Goal: Obtain resource: Download file/media

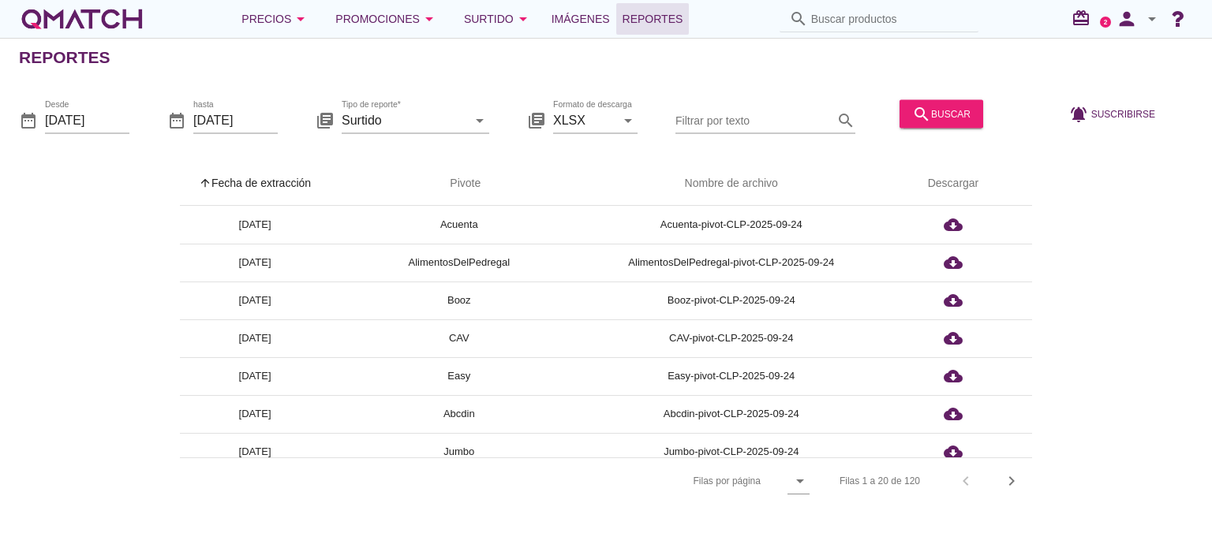
scroll to position [506, 0]
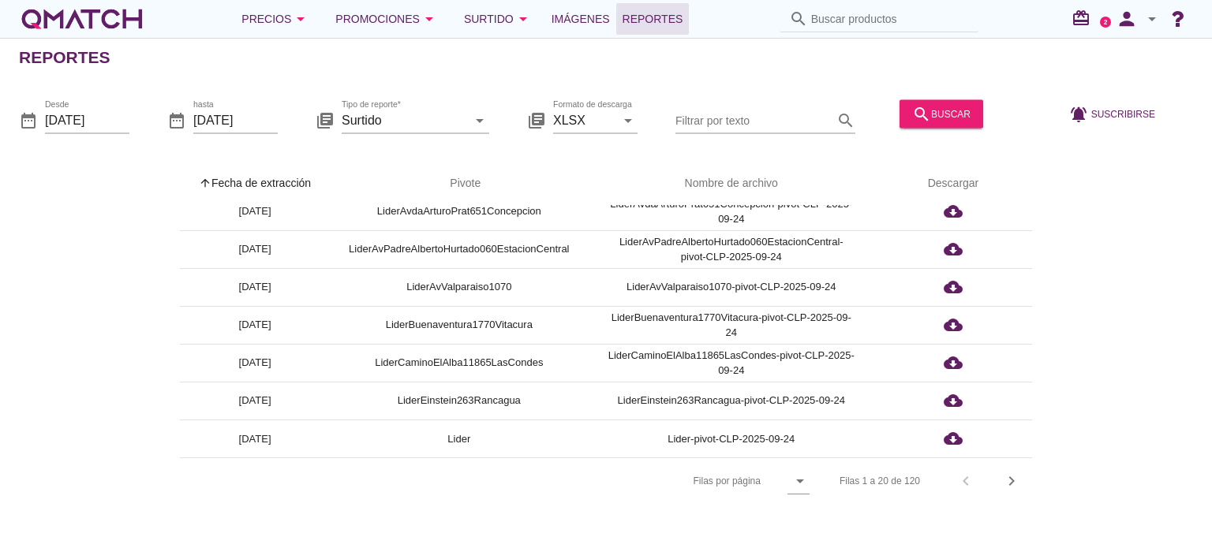
click at [1155, 16] on icon "arrow_drop_down" at bounding box center [1151, 18] width 19 height 19
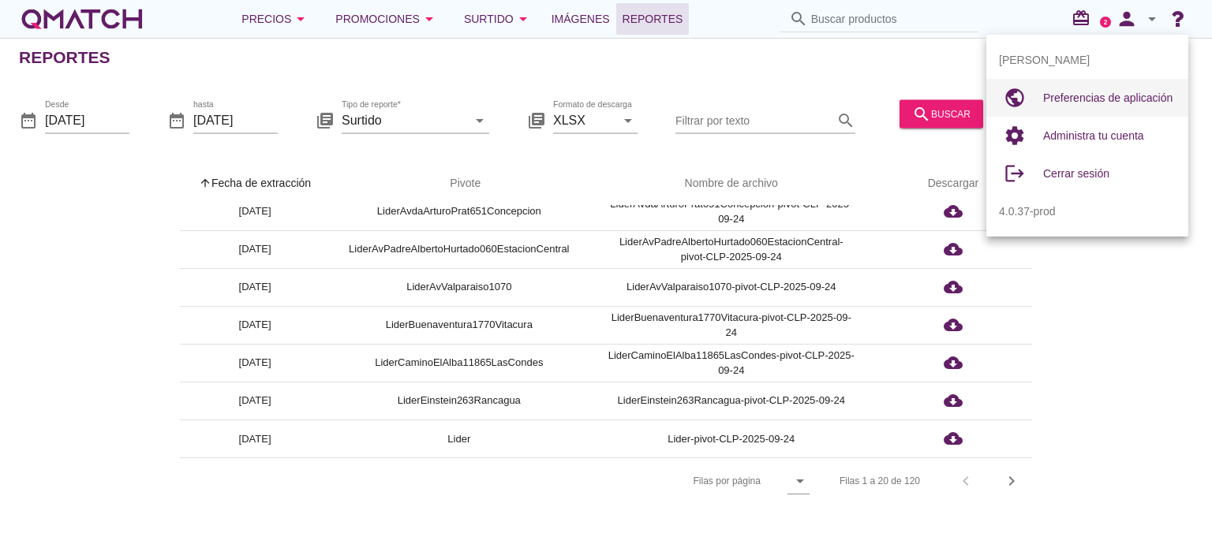
click at [1147, 96] on span "Preferencias de aplicación" at bounding box center [1107, 98] width 129 height 13
radio input "true"
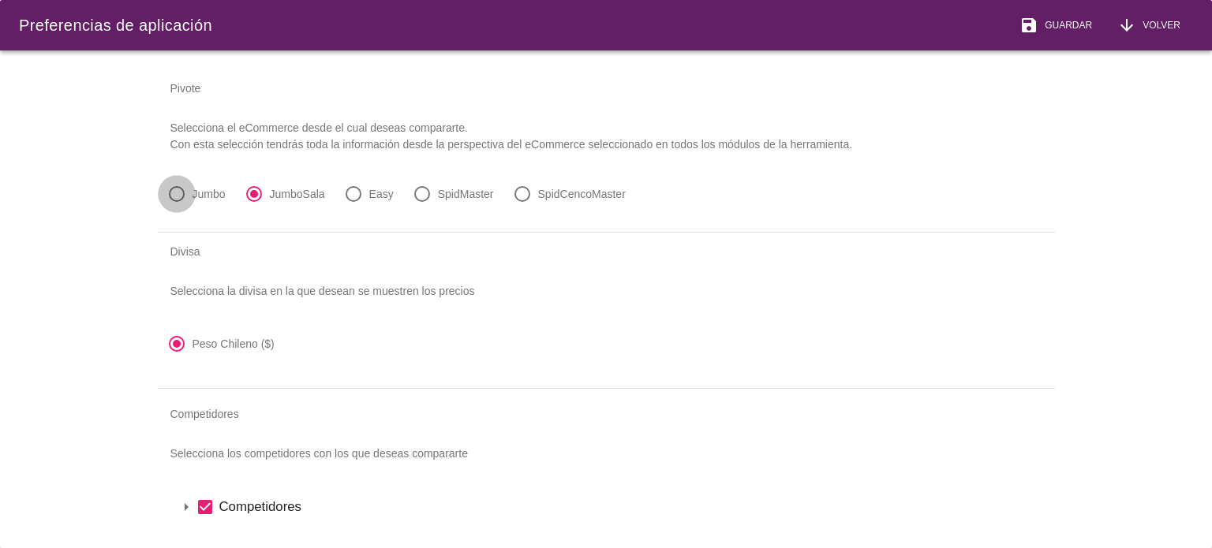
click at [180, 185] on div at bounding box center [176, 194] width 27 height 27
radio input "true"
click at [1085, 21] on span "Guardar" at bounding box center [1065, 25] width 54 height 14
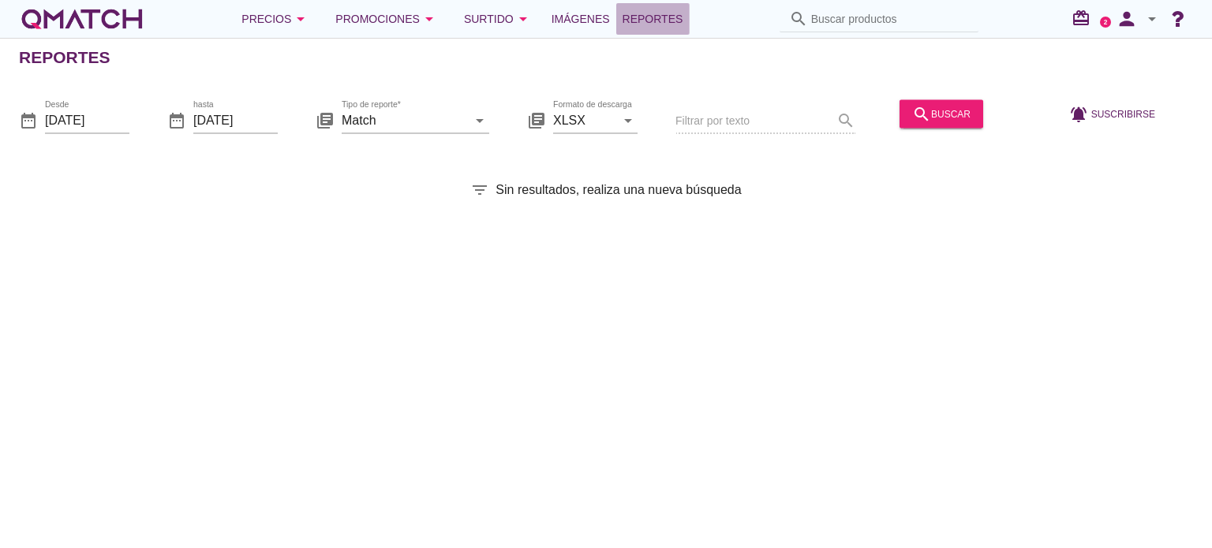
click at [654, 20] on span "Reportes" at bounding box center [652, 18] width 61 height 19
click at [108, 116] on input "[DATE]" at bounding box center [87, 119] width 84 height 25
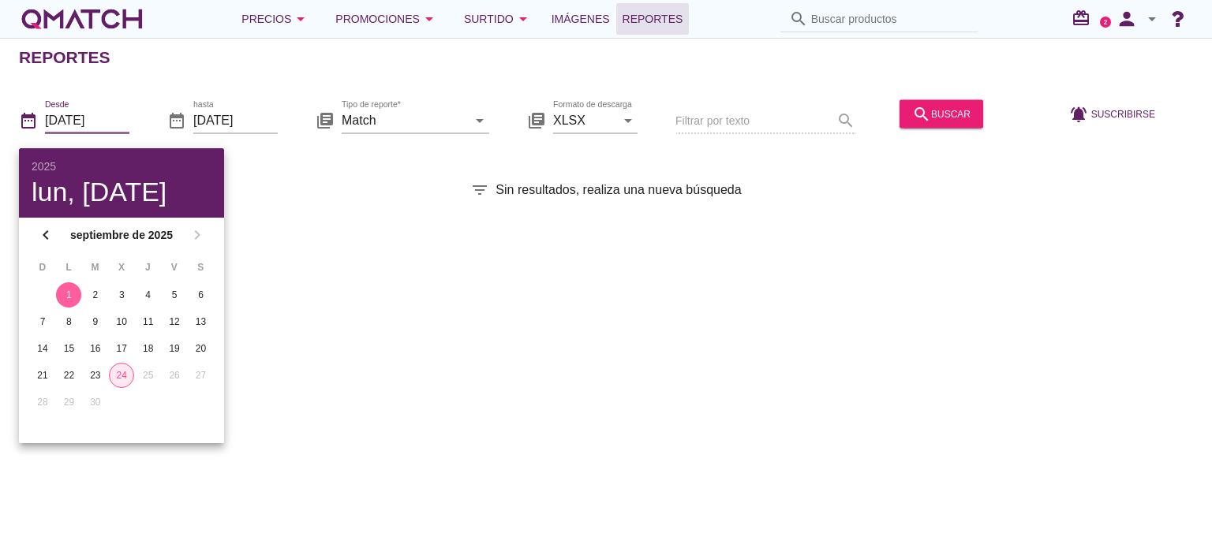
click at [122, 372] on div "24" at bounding box center [122, 375] width 24 height 14
type input "[DATE]"
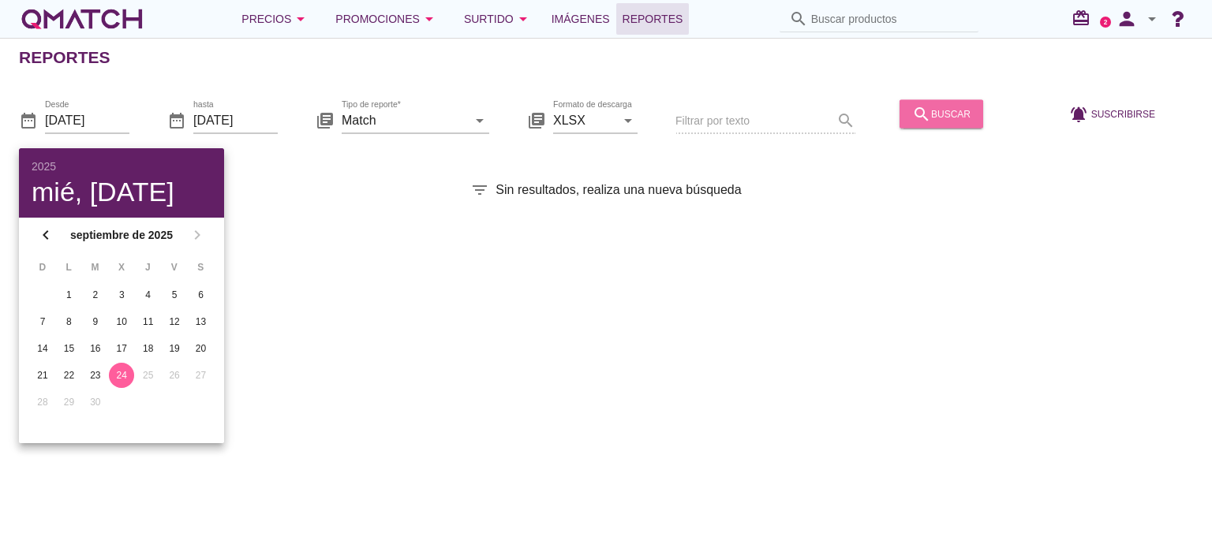
click at [944, 113] on div "search buscar" at bounding box center [941, 113] width 58 height 19
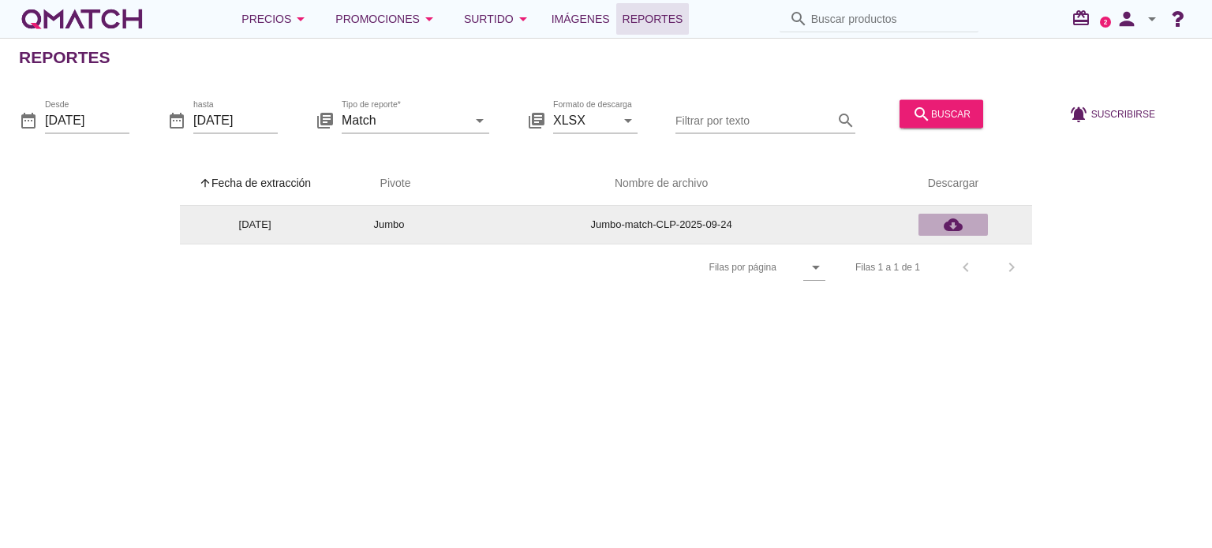
click at [954, 226] on icon "cloud_download" at bounding box center [953, 224] width 19 height 19
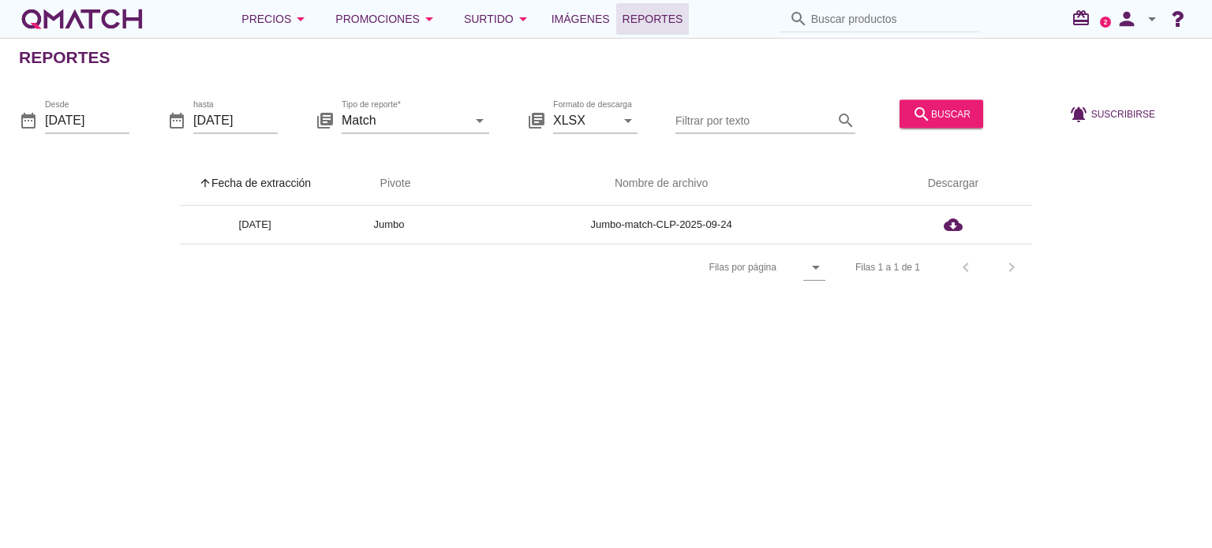
click at [1155, 18] on icon "arrow_drop_down" at bounding box center [1151, 18] width 19 height 19
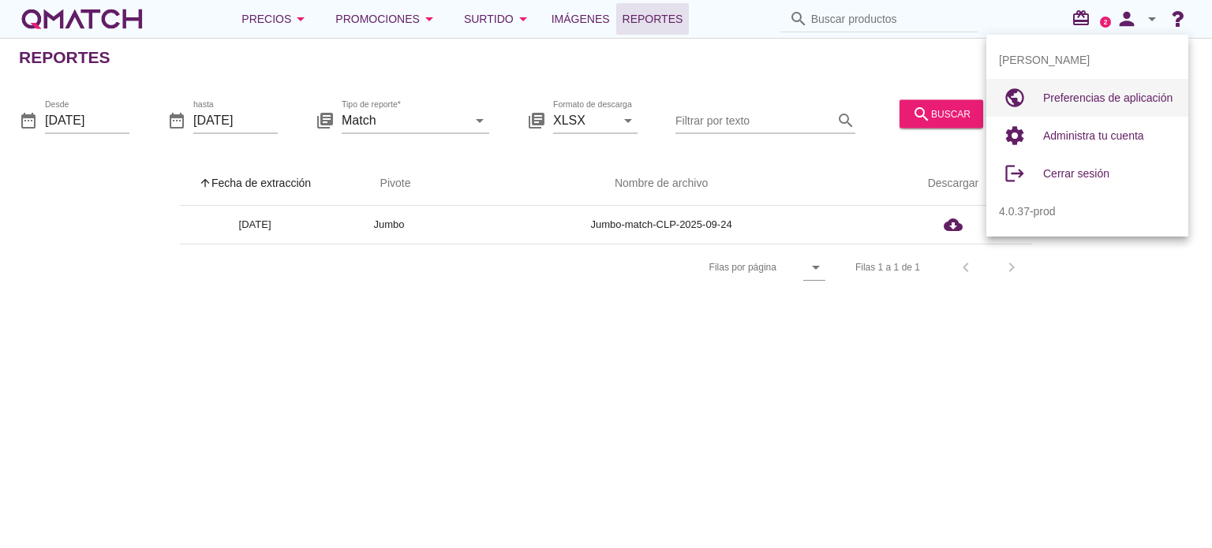
click at [1079, 103] on span "Preferencias de aplicación" at bounding box center [1107, 98] width 129 height 13
radio input "true"
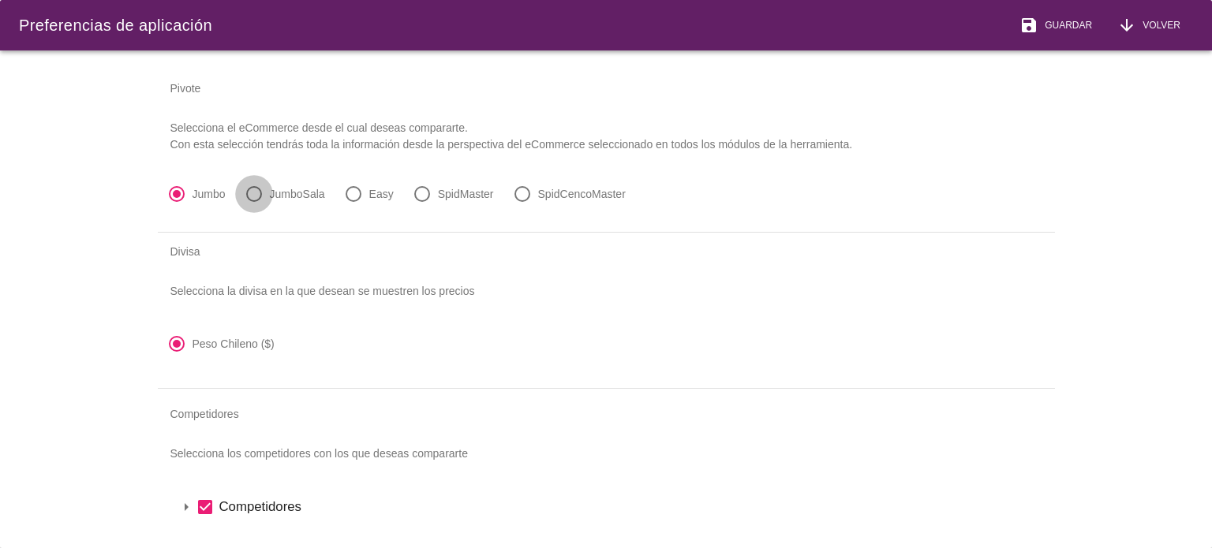
click at [256, 196] on div at bounding box center [254, 194] width 27 height 27
radio input "false"
radio input "true"
click at [1073, 26] on span "Guardar" at bounding box center [1065, 25] width 54 height 14
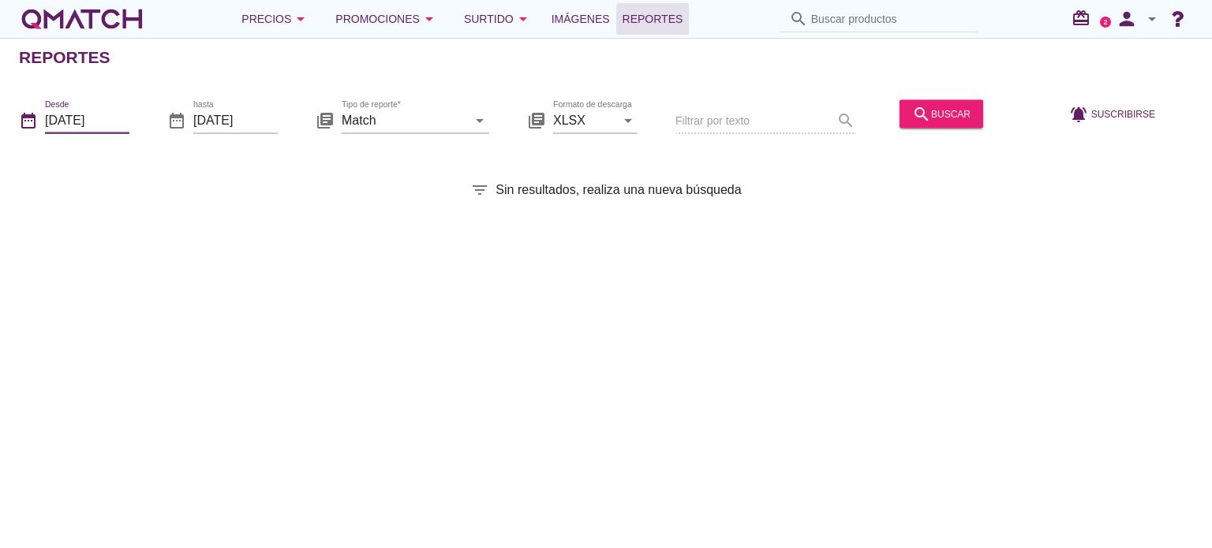
click at [126, 122] on input "[DATE]" at bounding box center [87, 119] width 84 height 25
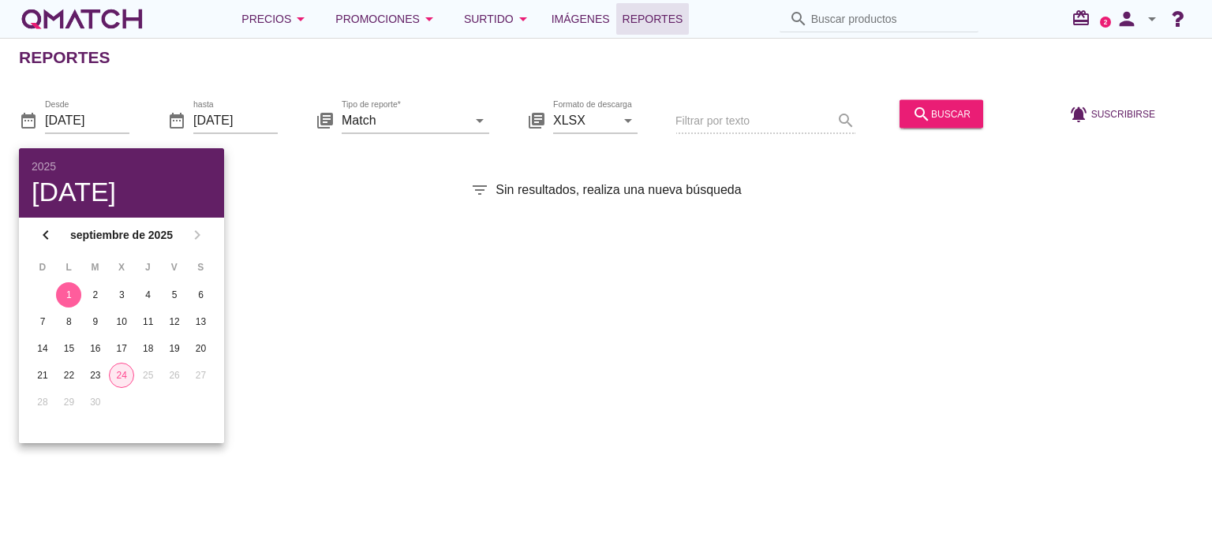
click at [120, 375] on div "24" at bounding box center [122, 375] width 24 height 14
type input "[DATE]"
click at [341, 173] on div "Reportes date_range Desde 2025-09-24 date_range hasta 2025-09-24 library_books …" at bounding box center [606, 293] width 1212 height 510
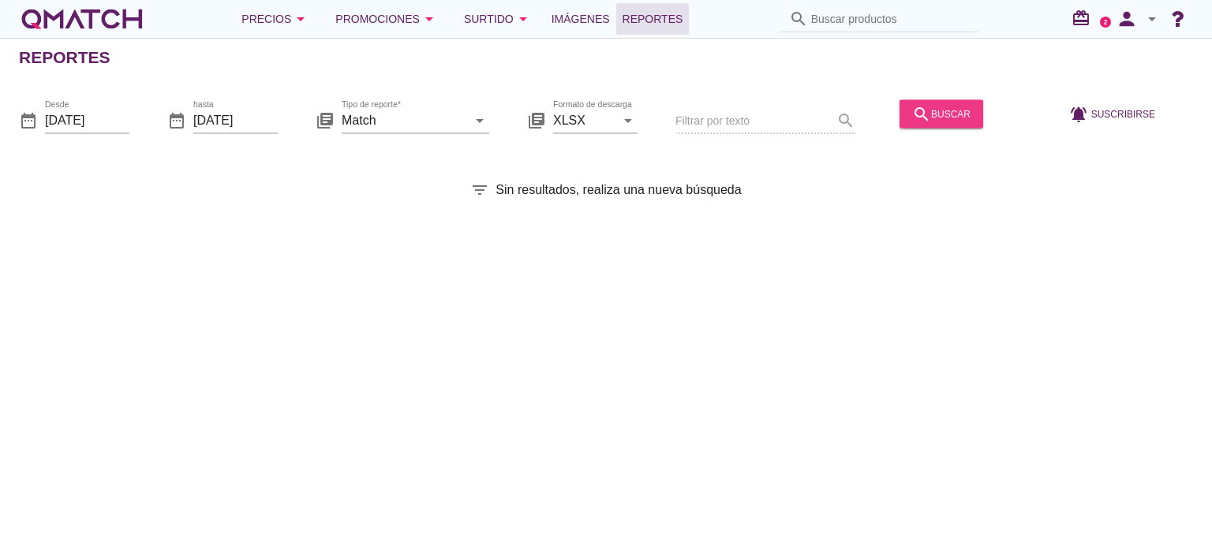
click at [938, 104] on div "search buscar" at bounding box center [941, 113] width 58 height 19
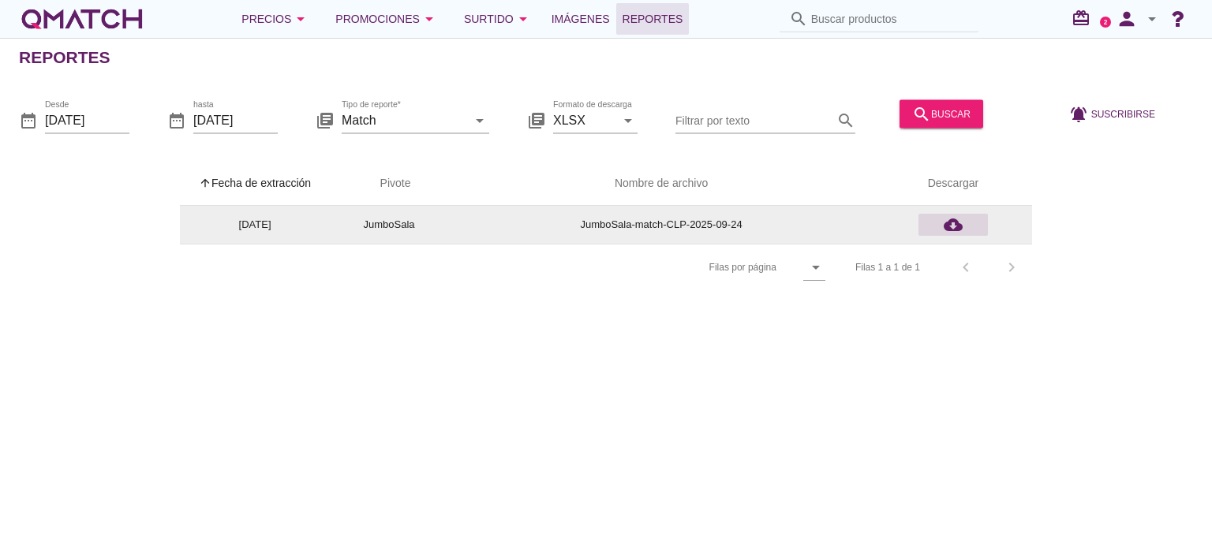
click at [949, 226] on icon "cloud_download" at bounding box center [953, 224] width 19 height 19
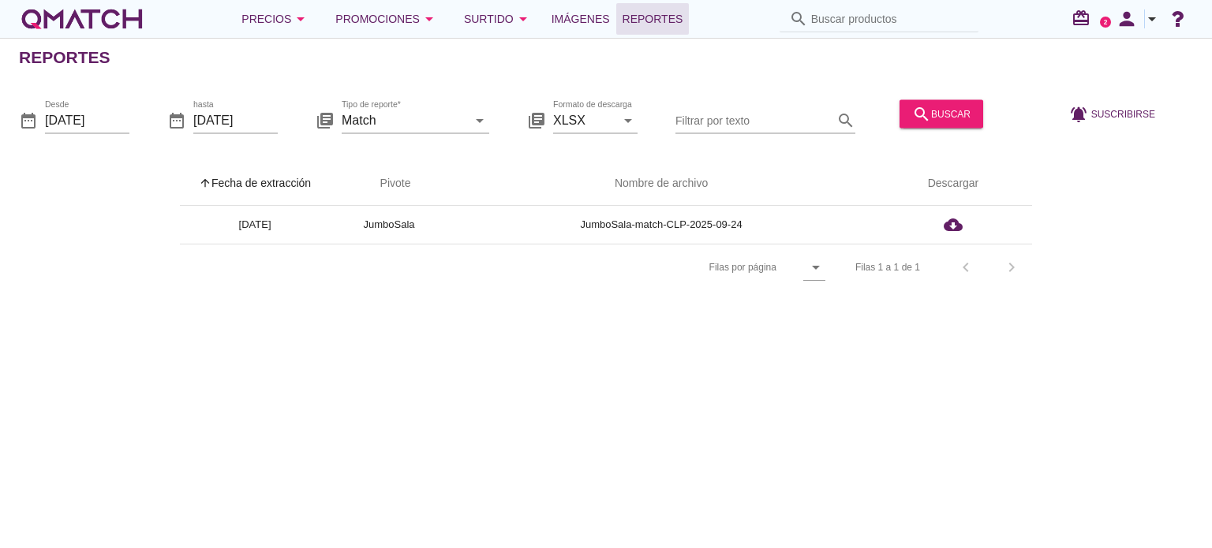
click at [1144, 15] on icon "arrow_drop_down" at bounding box center [1151, 18] width 19 height 19
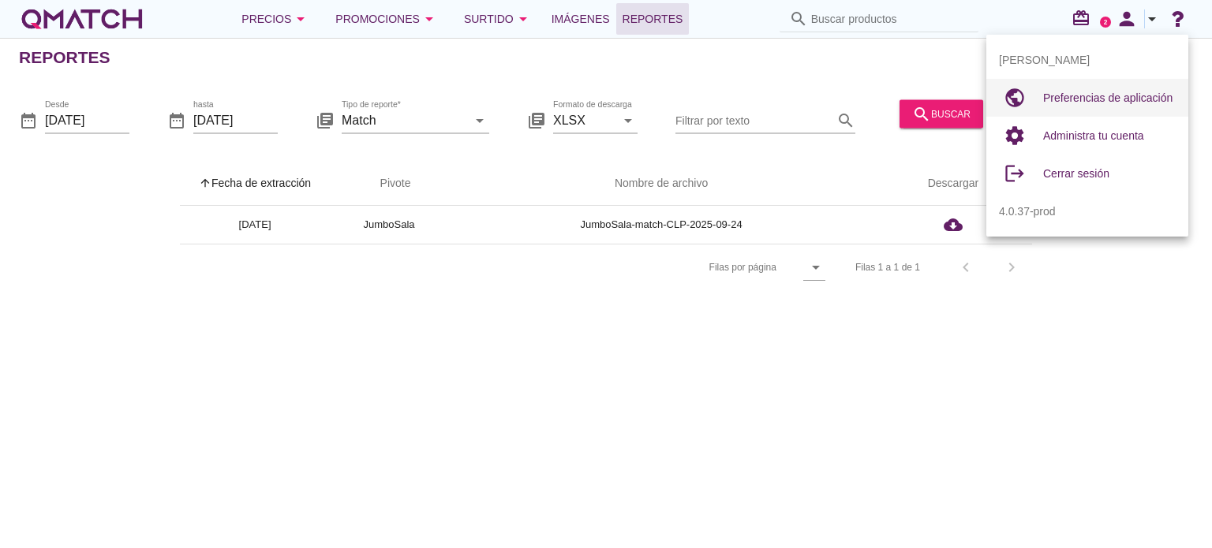
click at [1097, 98] on span "Preferencias de aplicación" at bounding box center [1107, 98] width 129 height 13
radio input "true"
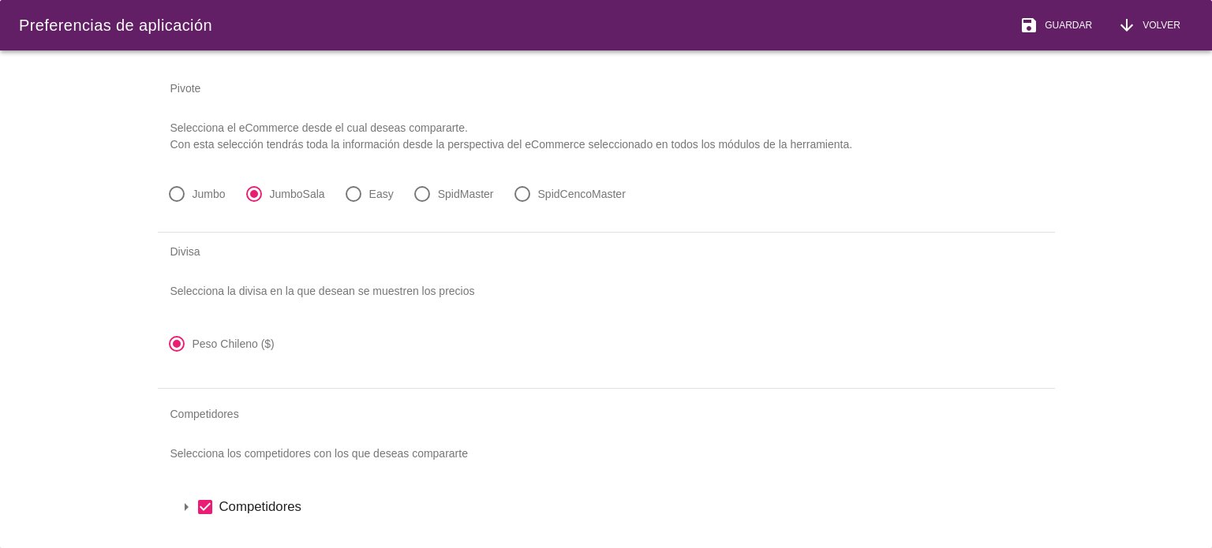
click at [520, 193] on div at bounding box center [522, 194] width 27 height 27
radio input "false"
radio input "true"
click at [1071, 25] on span "Guardar" at bounding box center [1065, 25] width 54 height 14
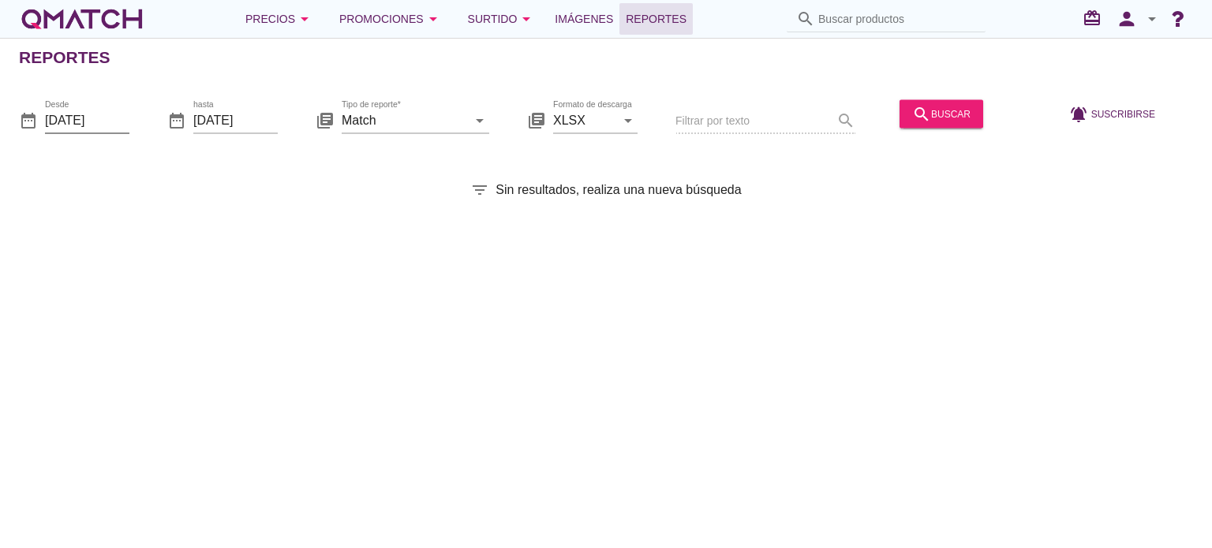
click at [114, 114] on input "[DATE]" at bounding box center [87, 119] width 84 height 25
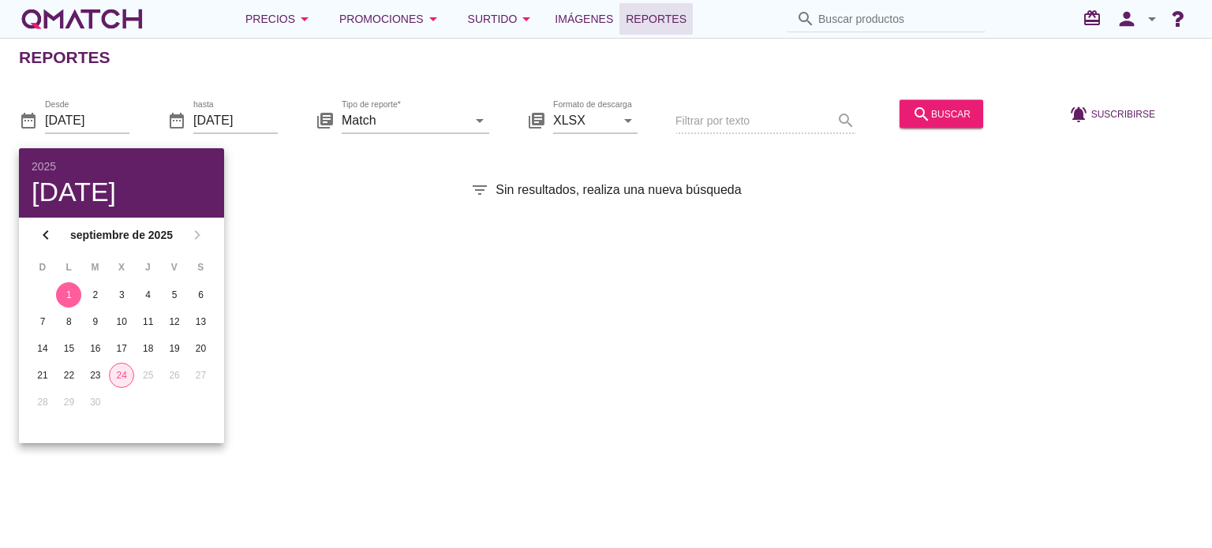
click at [122, 368] on div "24" at bounding box center [122, 375] width 24 height 14
type input "[DATE]"
click at [953, 111] on div "search buscar" at bounding box center [941, 113] width 58 height 19
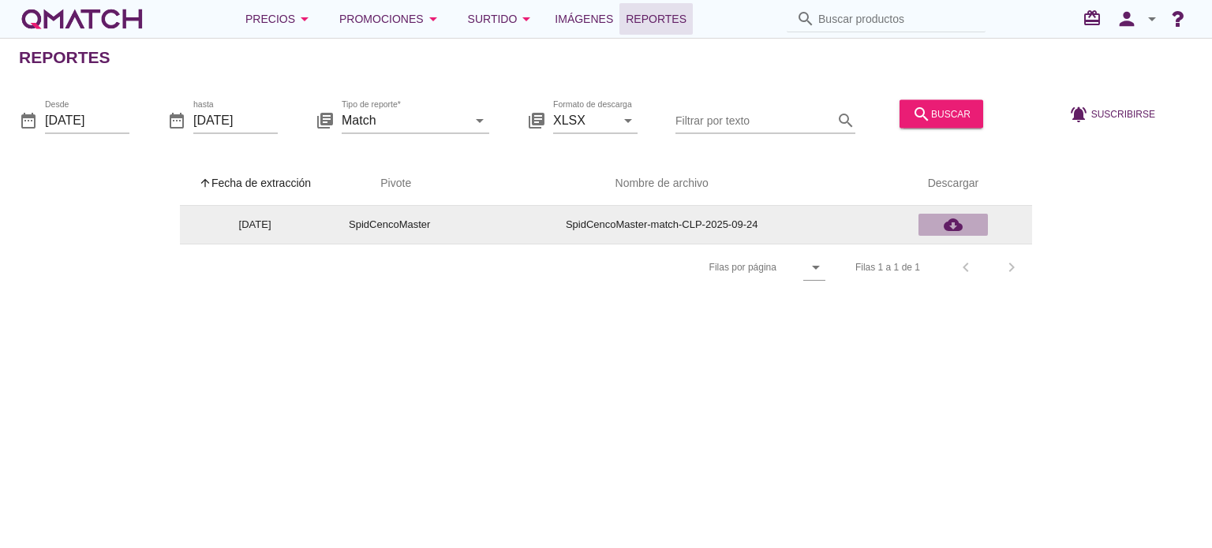
click at [956, 226] on icon "cloud_download" at bounding box center [953, 224] width 19 height 19
click at [953, 222] on icon "cloud_download" at bounding box center [953, 224] width 19 height 19
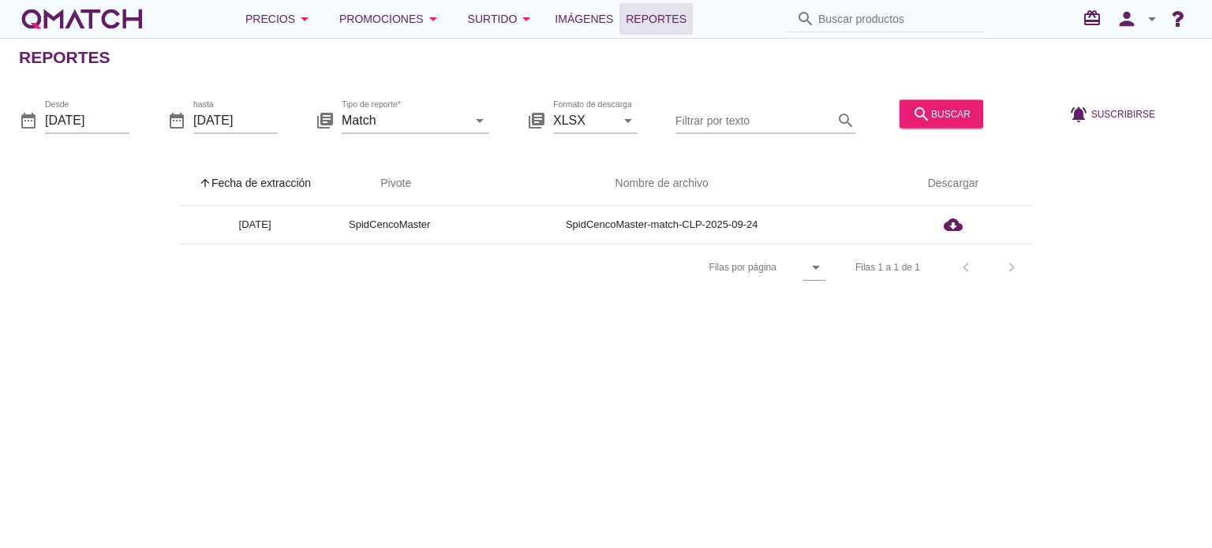
click at [195, 323] on div "Reportes date_range Desde 2025-09-24 date_range hasta 2025-09-24 library_books …" at bounding box center [606, 293] width 1212 height 510
click at [1153, 17] on icon "arrow_drop_down" at bounding box center [1151, 18] width 19 height 19
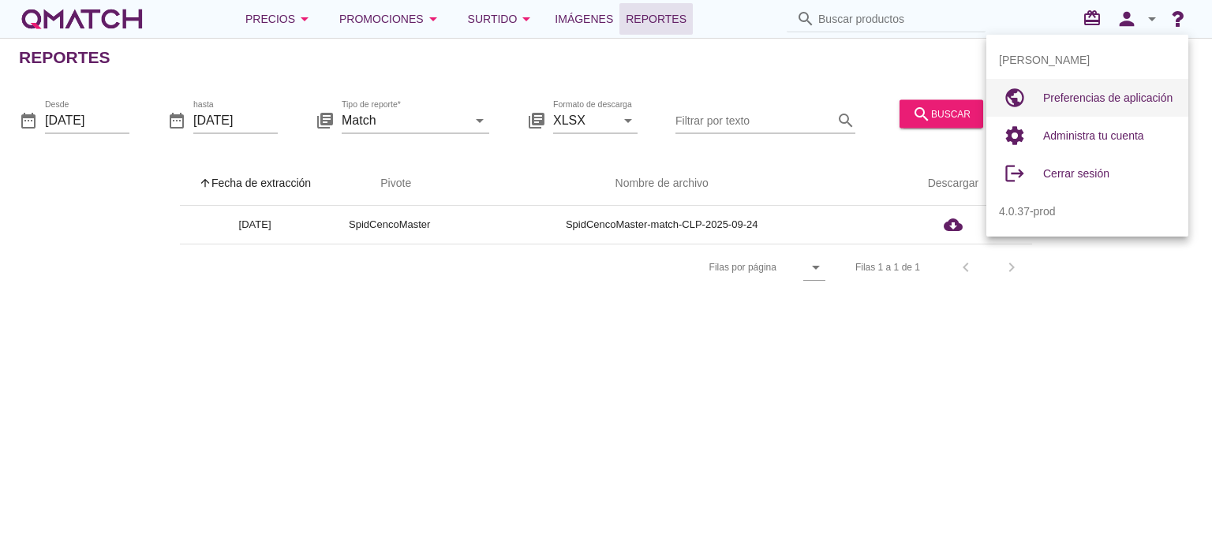
click at [1089, 95] on span "Preferencias de aplicación" at bounding box center [1107, 98] width 129 height 13
radio input "true"
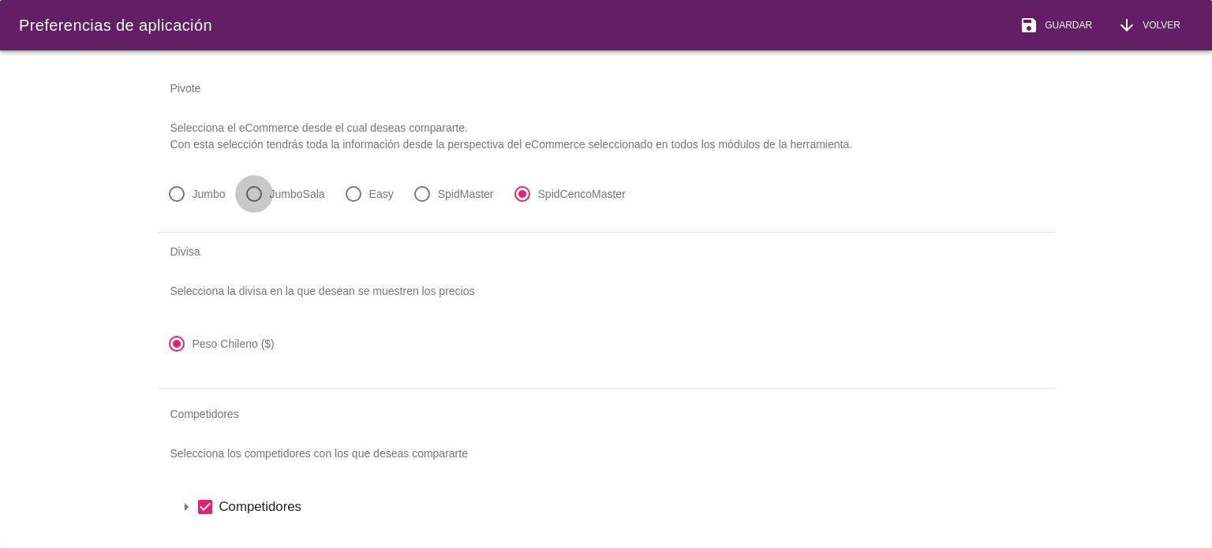
click at [250, 195] on div at bounding box center [254, 194] width 27 height 27
radio input "true"
click at [1068, 23] on span "Guardar" at bounding box center [1065, 25] width 54 height 14
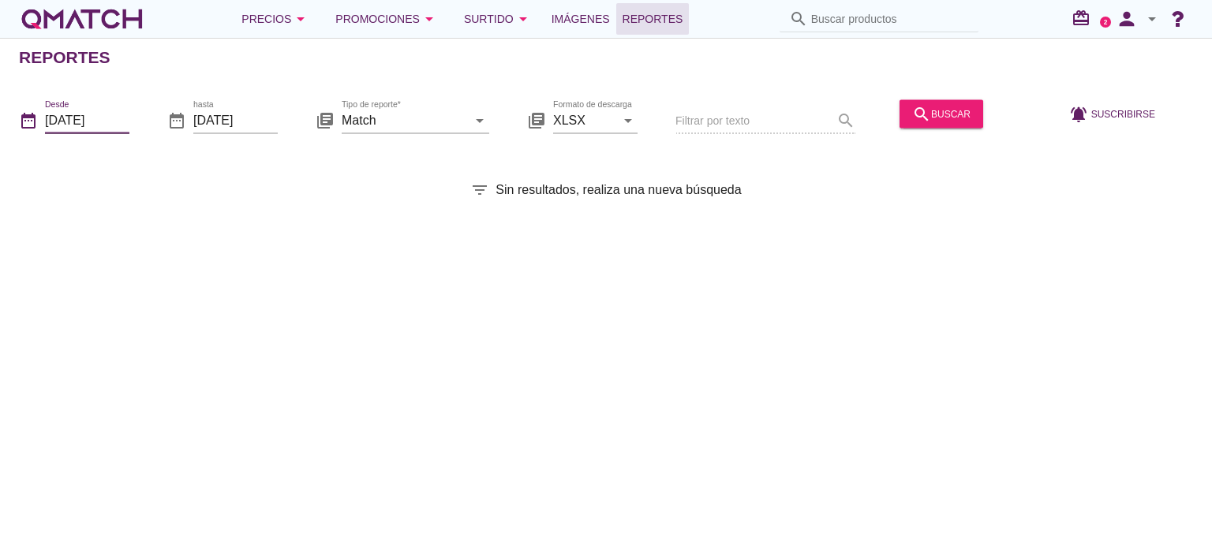
click at [115, 116] on input "[DATE]" at bounding box center [87, 119] width 84 height 25
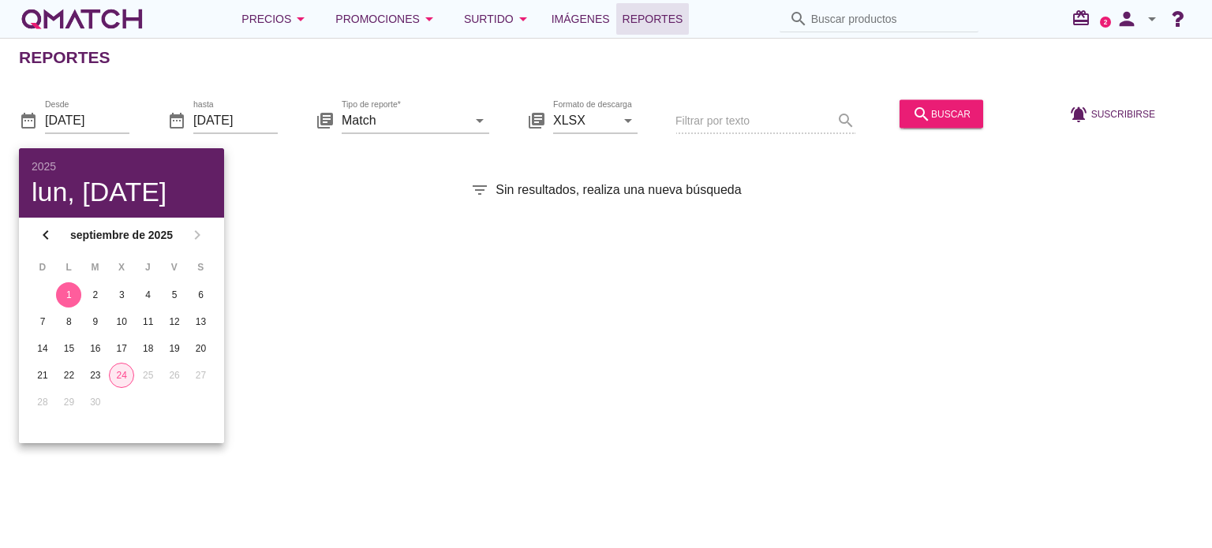
click at [117, 374] on div "24" at bounding box center [122, 375] width 24 height 14
type input "[DATE]"
click at [416, 118] on input "Match" at bounding box center [404, 119] width 125 height 25
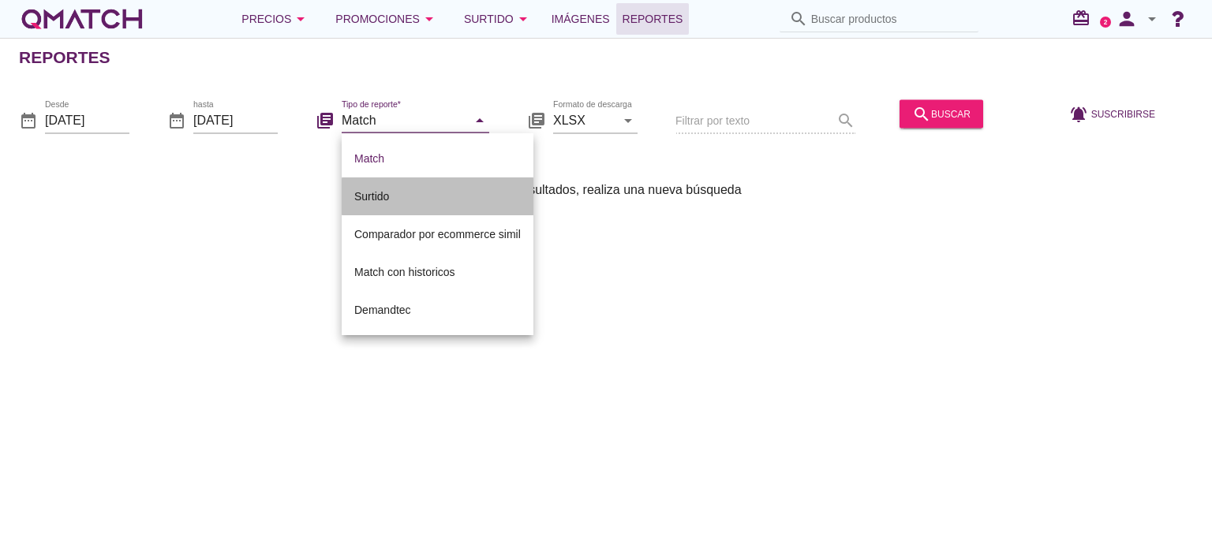
click at [414, 200] on div "Surtido" at bounding box center [437, 196] width 166 height 19
type input "Surtido"
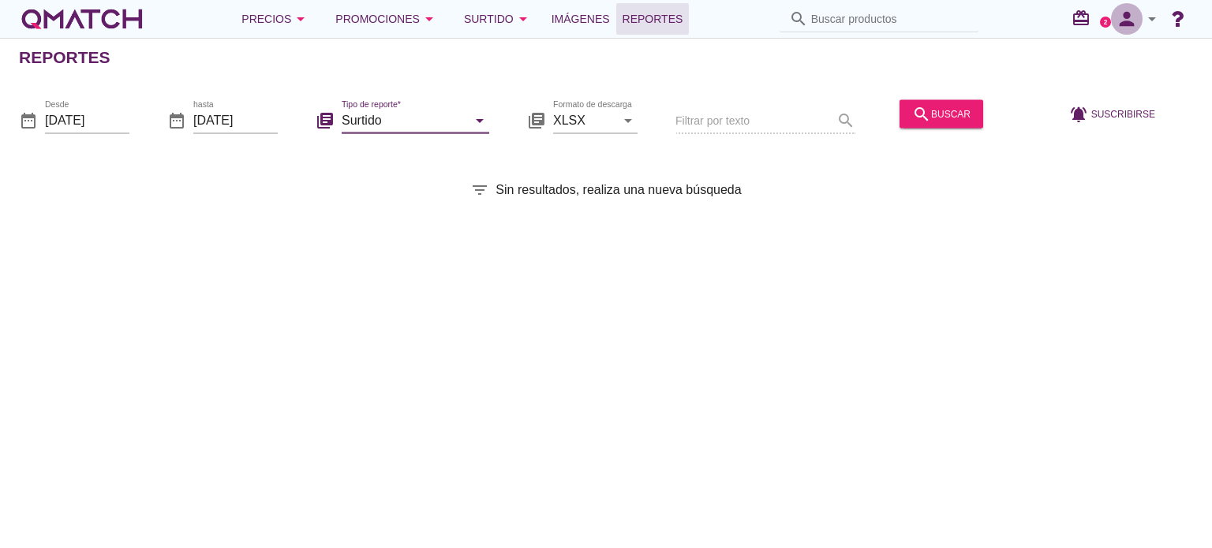
click at [1142, 18] on div "person arrow_drop_down" at bounding box center [1136, 19] width 50 height 32
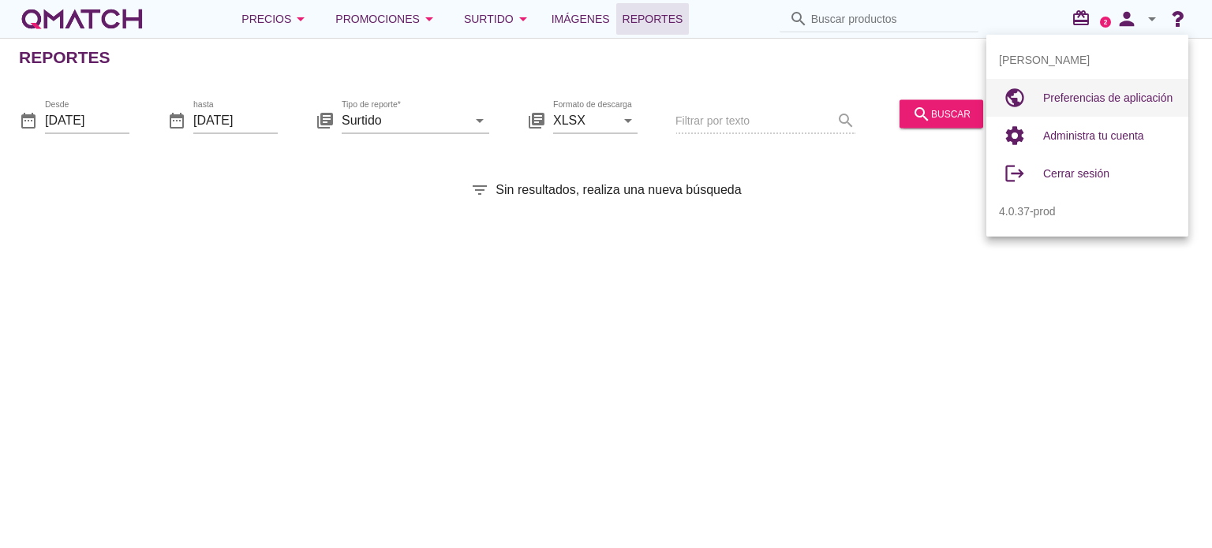
click at [1127, 100] on span "Preferencias de aplicación" at bounding box center [1107, 98] width 129 height 13
radio input "true"
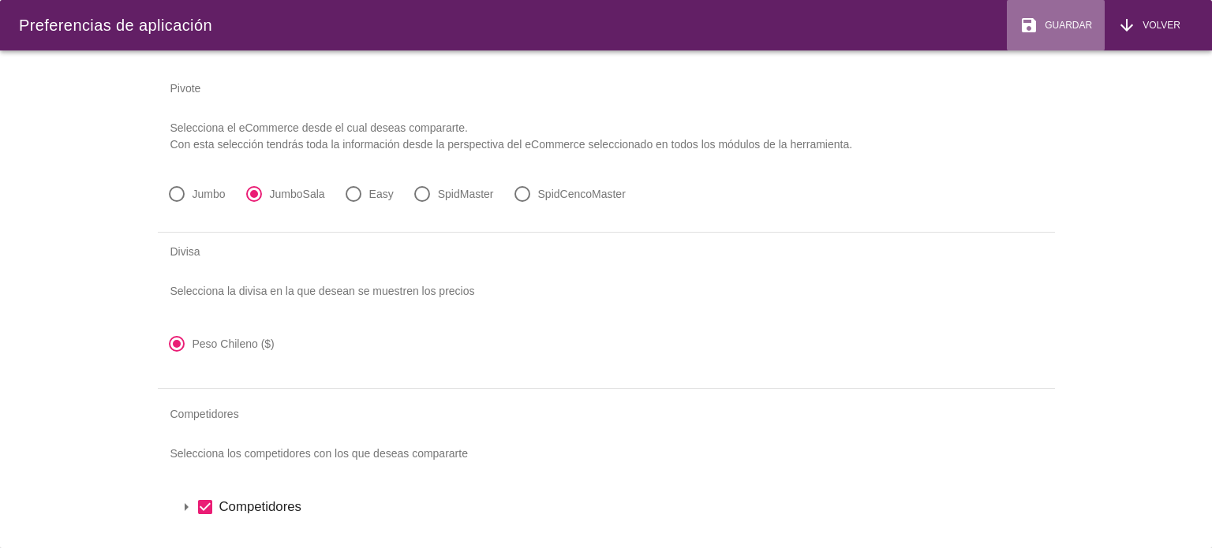
click at [1065, 16] on div "save Guardar" at bounding box center [1055, 25] width 73 height 19
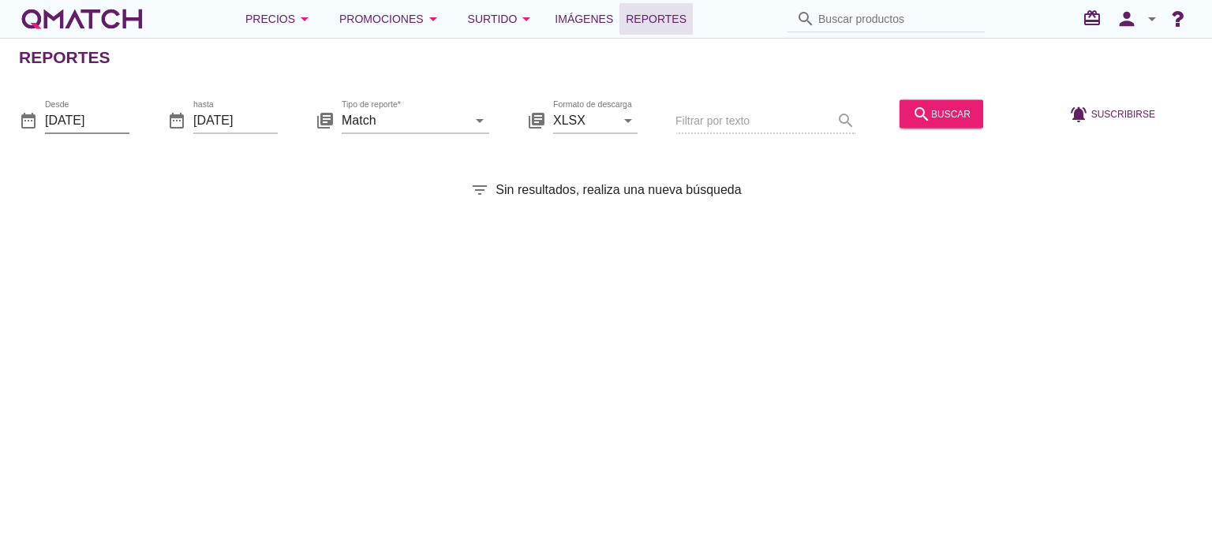
click at [109, 115] on input "[DATE]" at bounding box center [87, 119] width 84 height 25
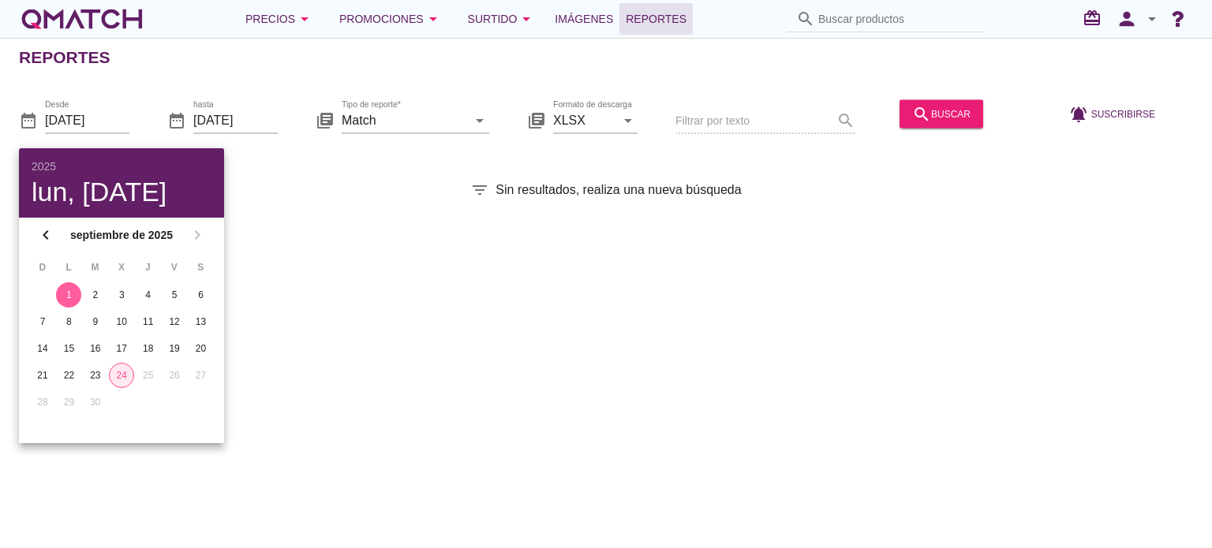
click at [119, 377] on div "24" at bounding box center [122, 375] width 24 height 14
type input "[DATE]"
click at [427, 122] on input "Match" at bounding box center [404, 119] width 125 height 25
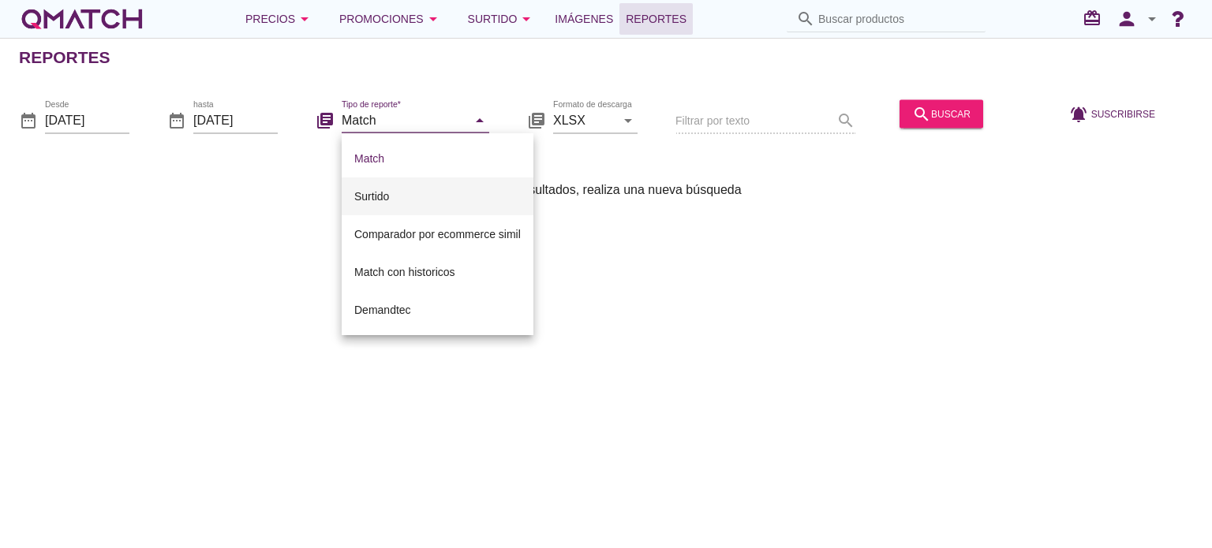
click at [381, 188] on div "Surtido" at bounding box center [437, 196] width 166 height 19
type input "Surtido"
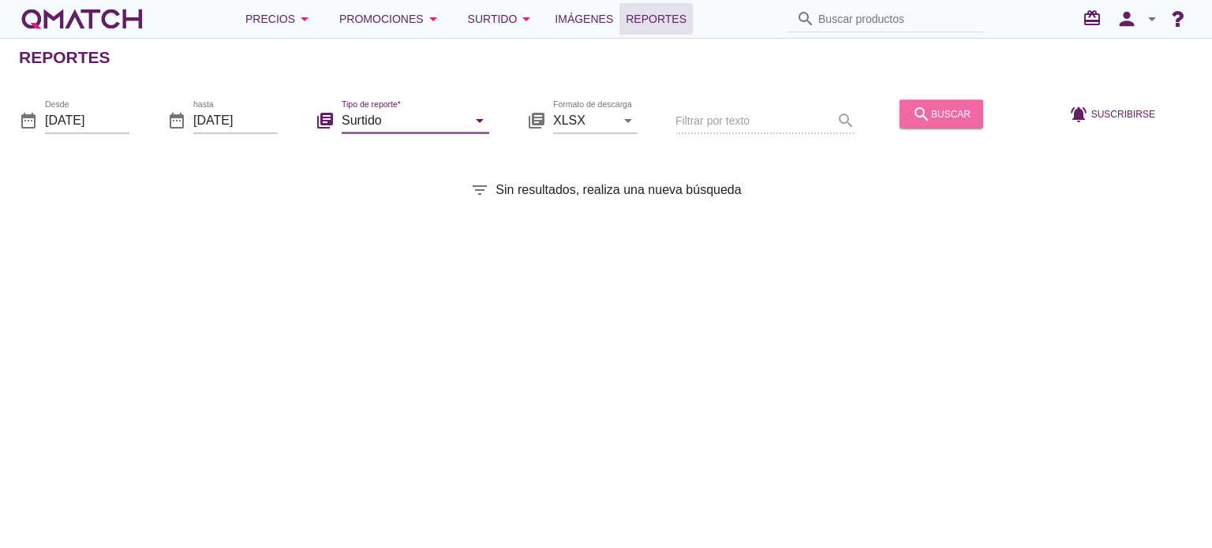
click at [940, 113] on div "search buscar" at bounding box center [941, 113] width 58 height 19
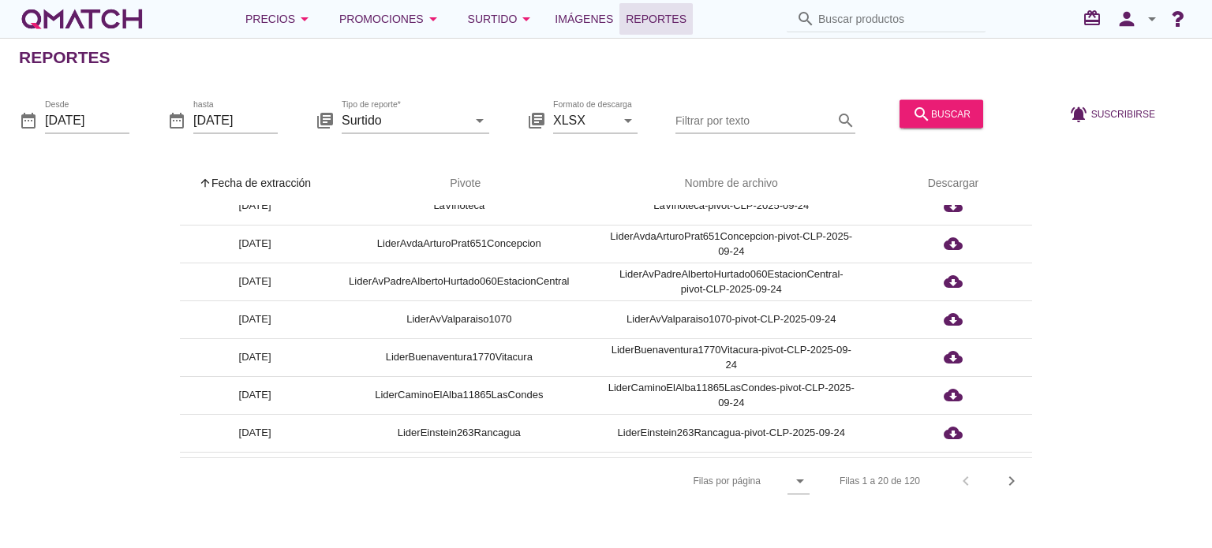
scroll to position [506, 0]
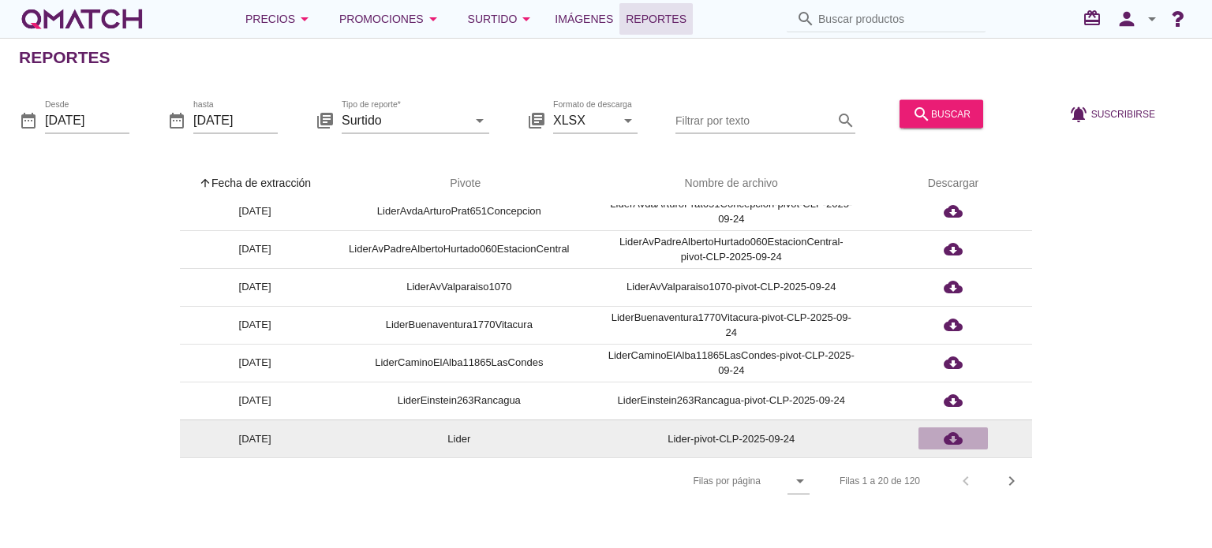
click at [953, 432] on icon "cloud_download" at bounding box center [953, 438] width 19 height 19
